Goal: Use online tool/utility

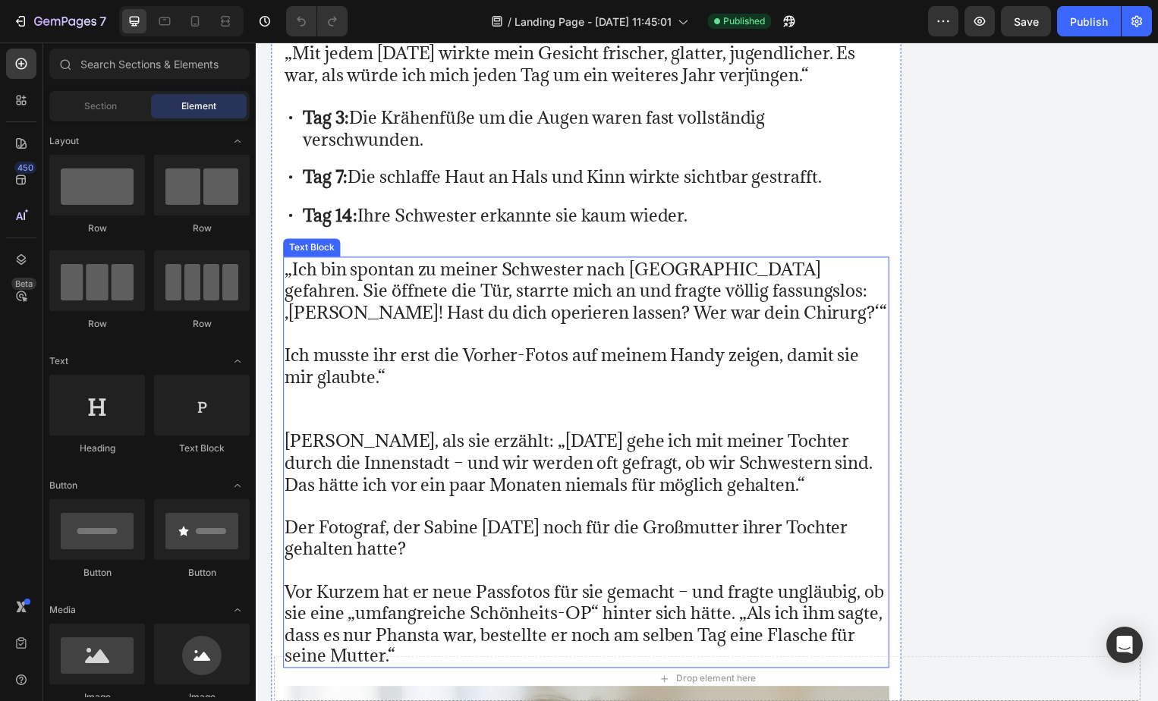
scroll to position [3253, 0]
